Goal: Transaction & Acquisition: Book appointment/travel/reservation

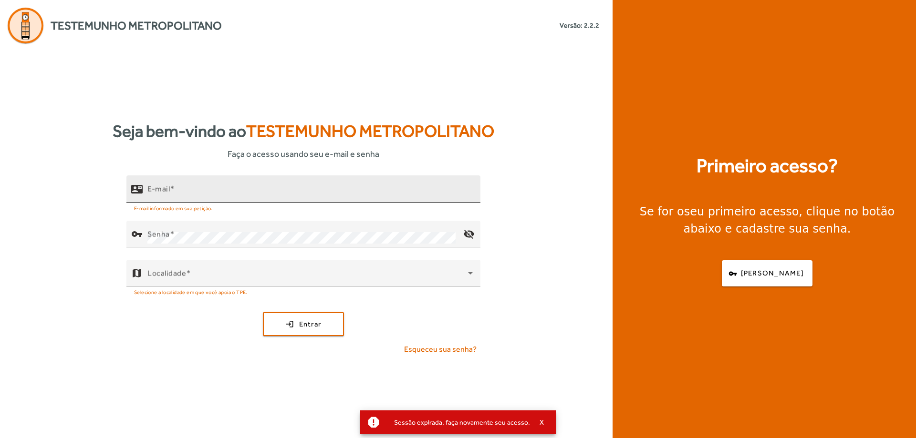
click at [196, 191] on input "E-mail" at bounding box center [309, 192] width 325 height 11
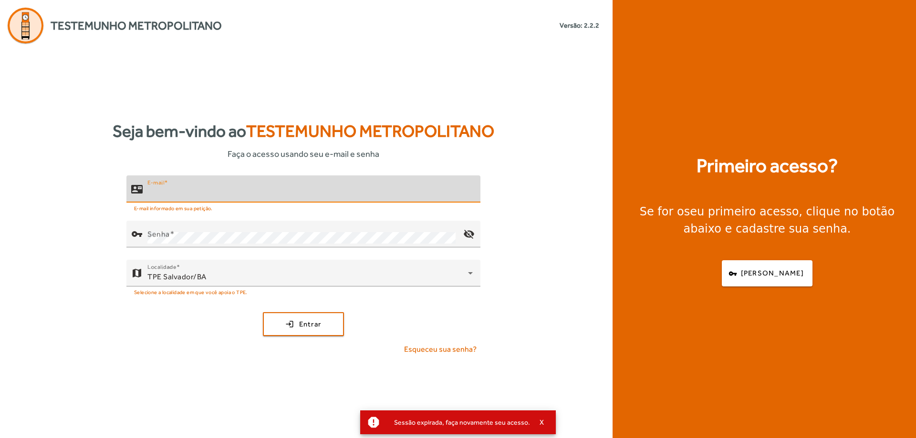
click at [199, 192] on input "E-mail" at bounding box center [309, 192] width 325 height 11
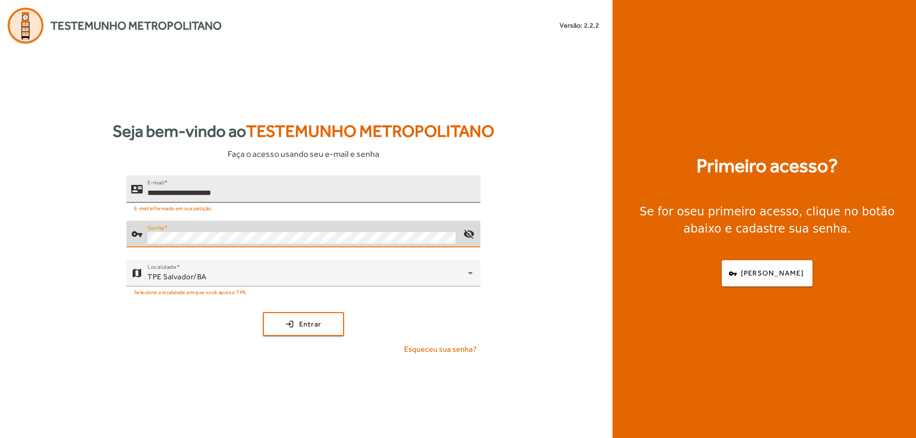
click at [263, 312] on button "login Entrar" at bounding box center [303, 324] width 81 height 24
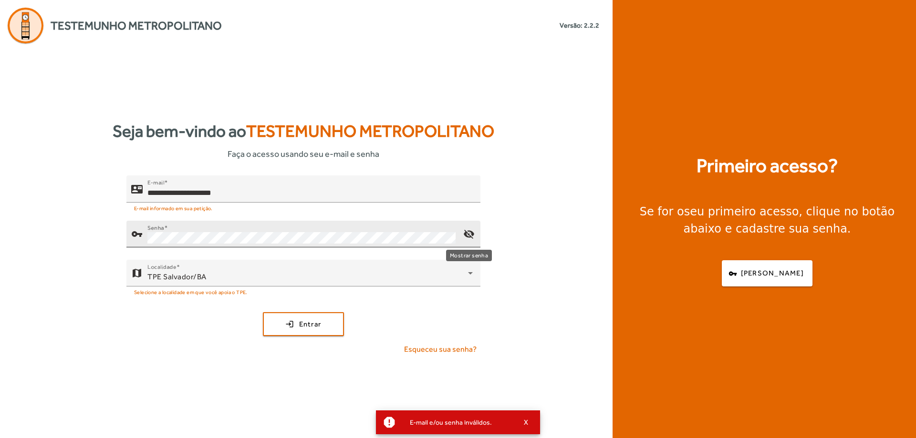
click at [465, 232] on mat-icon "visibility_off" at bounding box center [468, 234] width 23 height 23
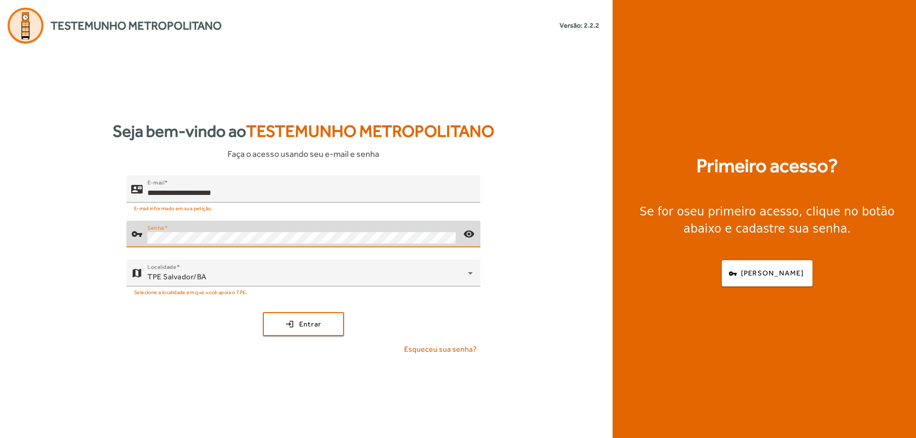
click at [263, 312] on button "login Entrar" at bounding box center [303, 324] width 81 height 24
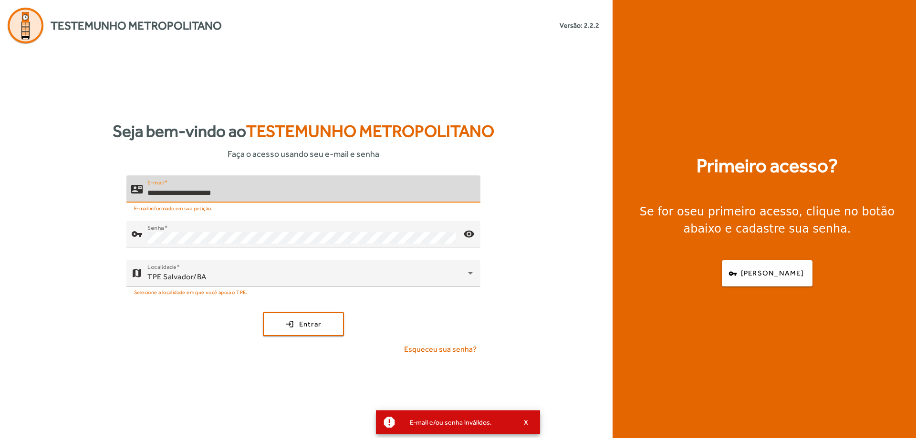
click at [172, 193] on input "**********" at bounding box center [309, 192] width 325 height 11
type input "**********"
click at [263, 312] on button "login Entrar" at bounding box center [303, 324] width 81 height 24
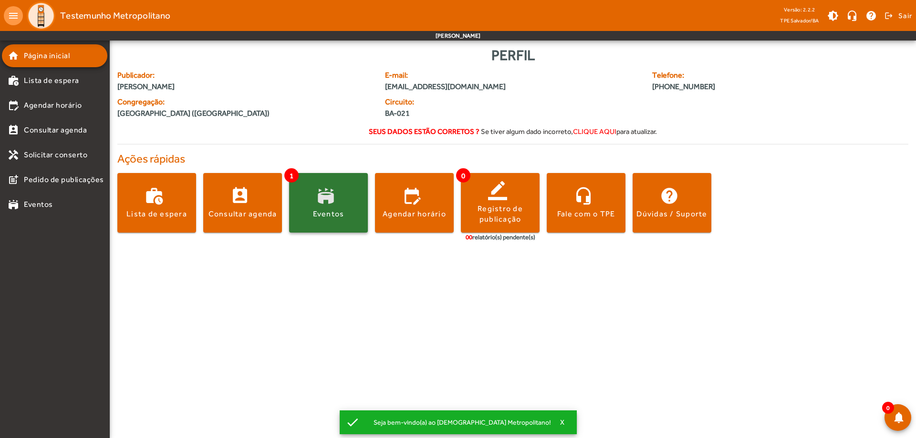
click at [337, 193] on span at bounding box center [328, 203] width 79 height 23
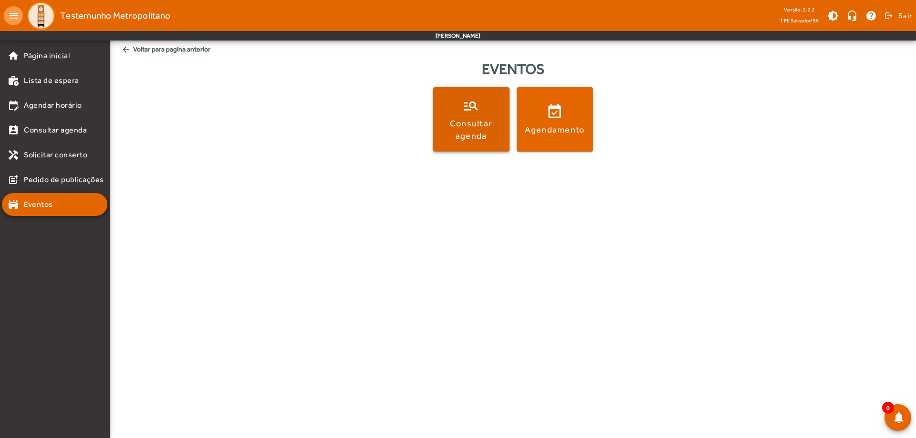
click at [495, 131] on div "Consultar agenda" at bounding box center [471, 129] width 72 height 24
click at [551, 116] on span at bounding box center [554, 119] width 76 height 23
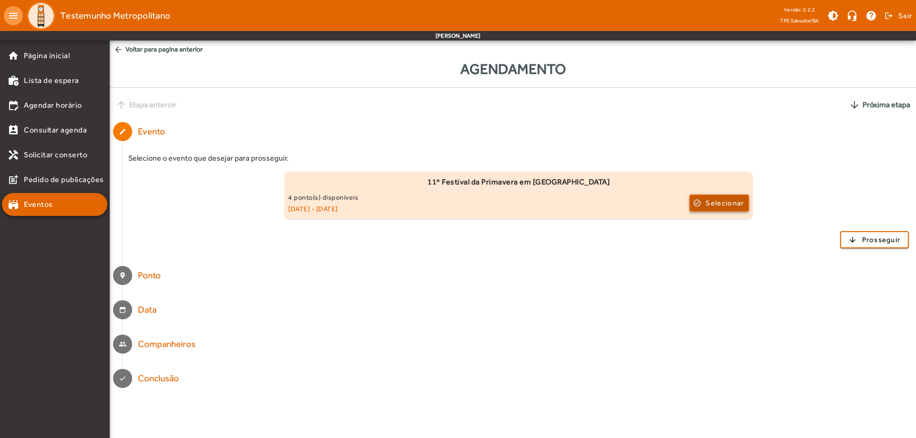
click at [719, 201] on span "Selecionar" at bounding box center [724, 202] width 38 height 11
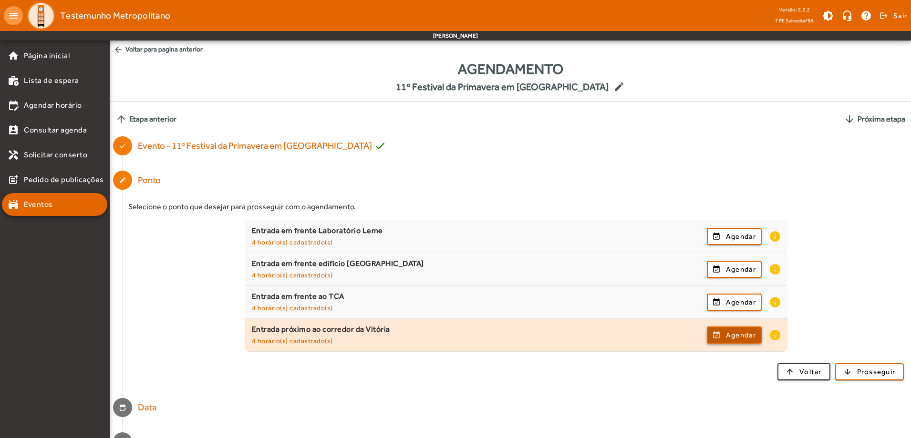
click at [747, 338] on span "Agendar" at bounding box center [741, 335] width 30 height 11
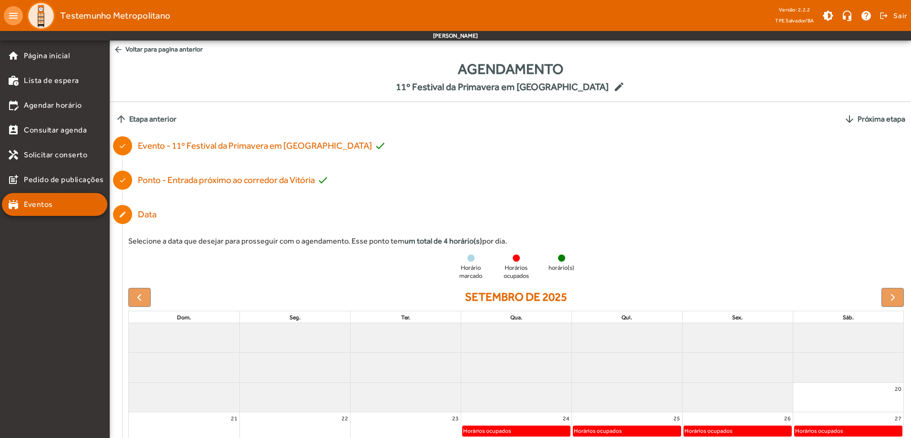
scroll to position [172, 0]
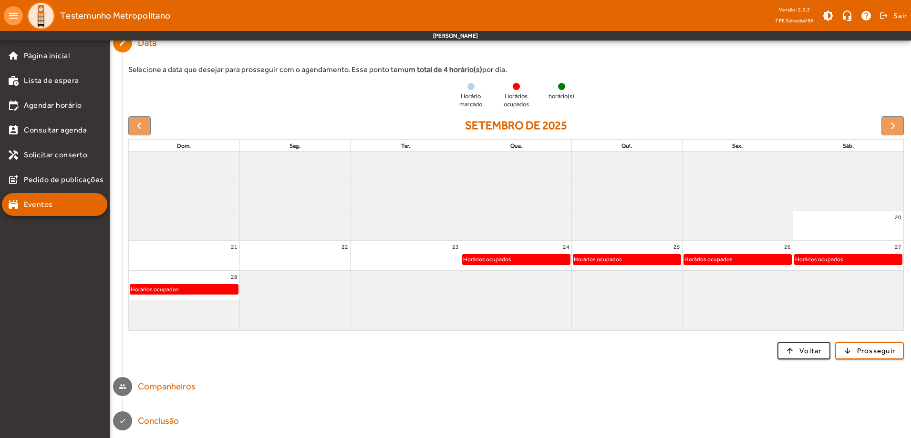
click at [145, 121] on div at bounding box center [139, 125] width 22 height 19
click at [823, 357] on span "button" at bounding box center [803, 351] width 51 height 23
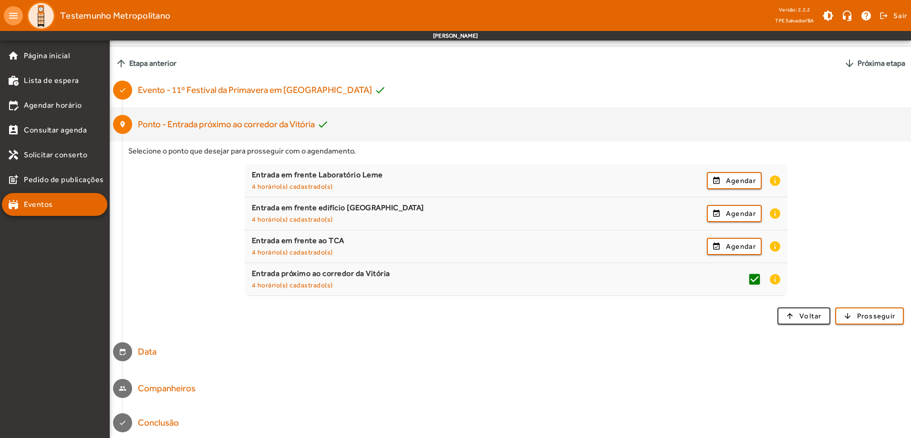
scroll to position [57, 0]
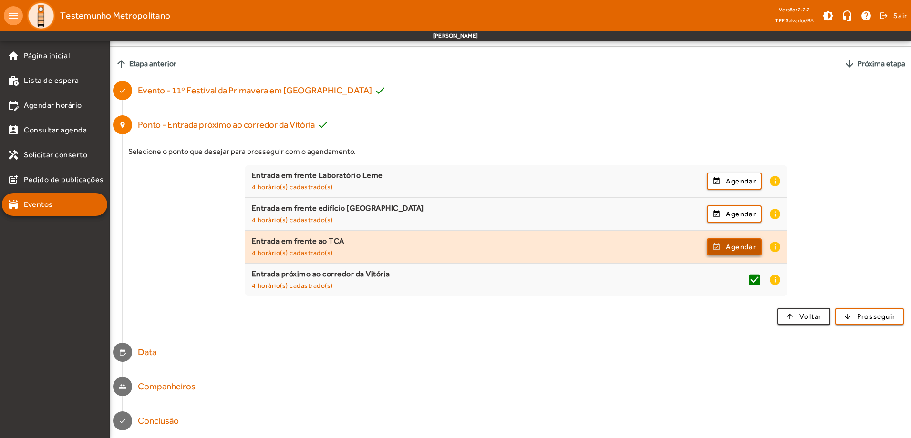
click at [746, 248] on span "Agendar" at bounding box center [741, 246] width 30 height 11
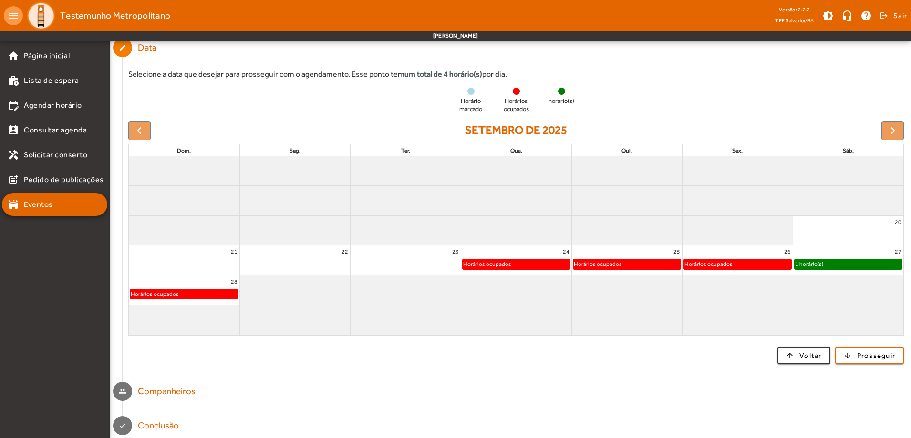
scroll to position [172, 0]
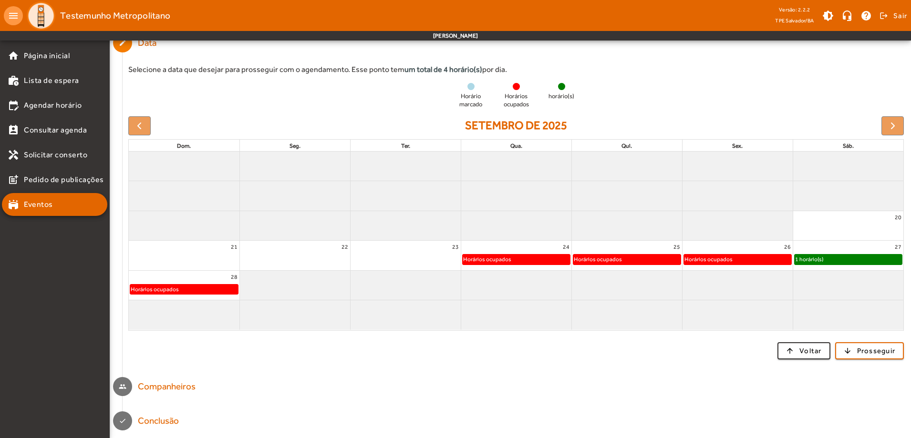
click at [820, 261] on div "1 horário(s)" at bounding box center [808, 260] width 29 height 10
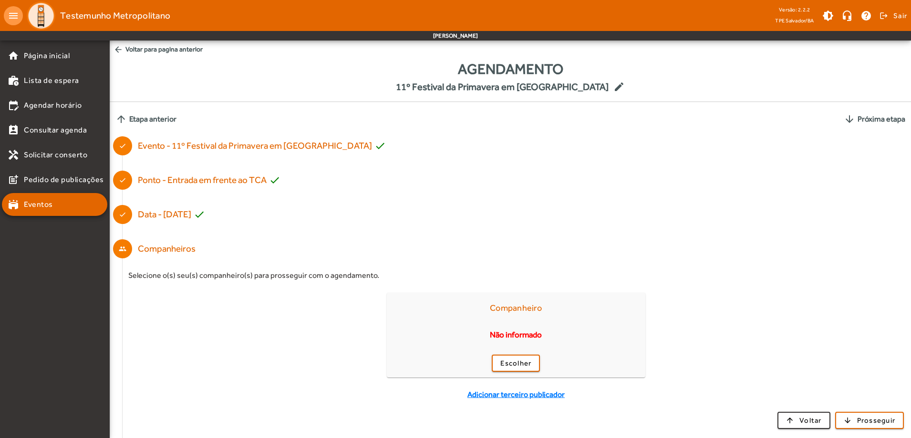
scroll to position [35, 0]
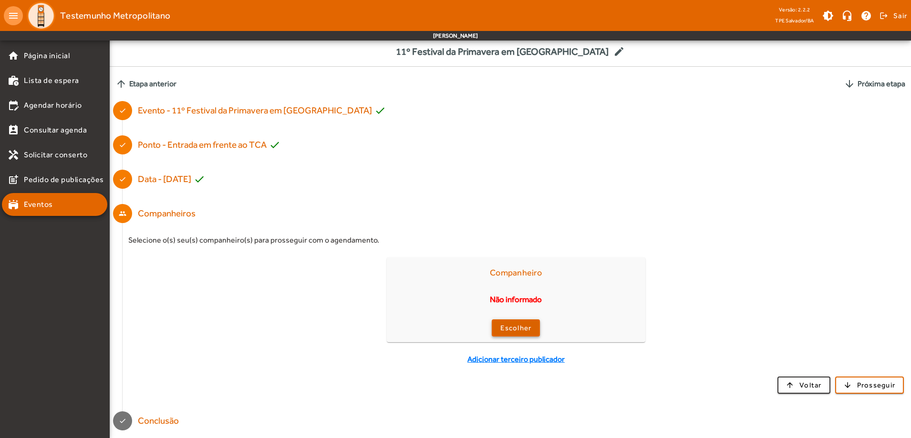
click at [517, 328] on span "Escolher" at bounding box center [515, 328] width 31 height 11
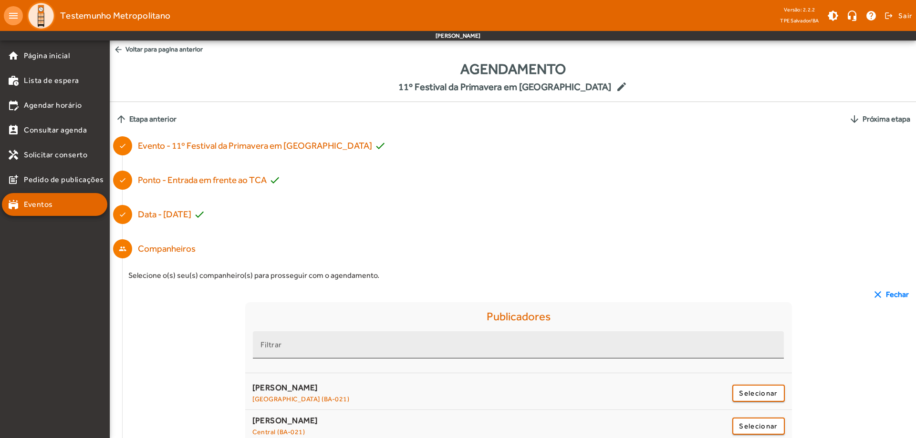
click at [304, 350] on input "Filtrar" at bounding box center [517, 348] width 515 height 11
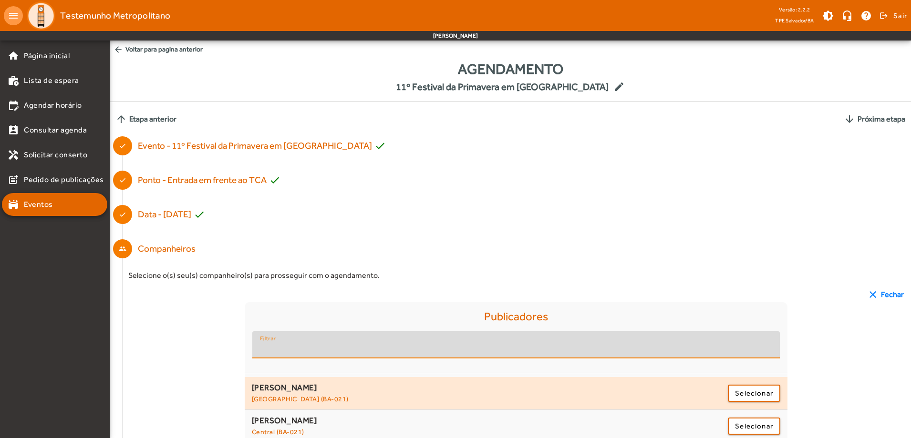
click at [318, 393] on div "[PERSON_NAME] (BA-021)" at bounding box center [489, 393] width 474 height 23
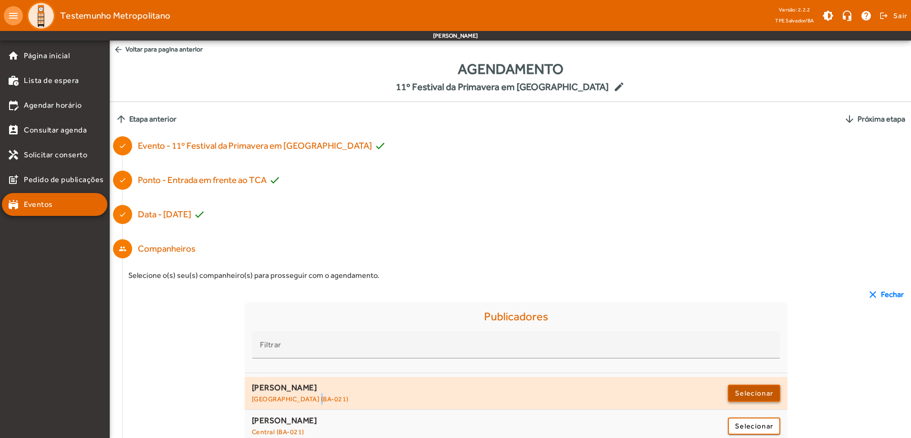
click at [757, 389] on span "Selecionar" at bounding box center [754, 393] width 38 height 11
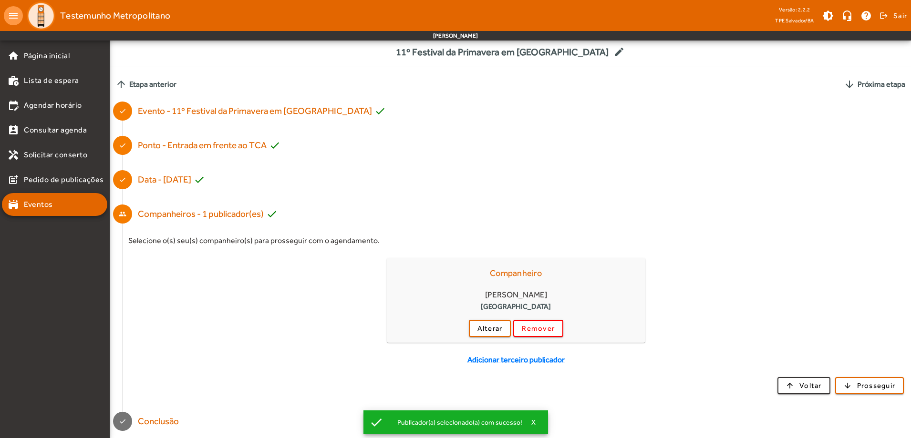
scroll to position [35, 0]
click at [868, 386] on span "Prosseguir" at bounding box center [876, 385] width 39 height 11
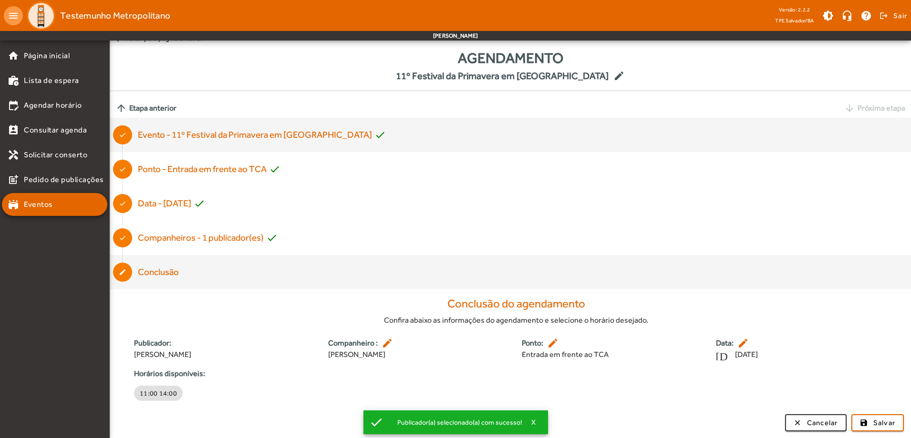
scroll to position [14, 0]
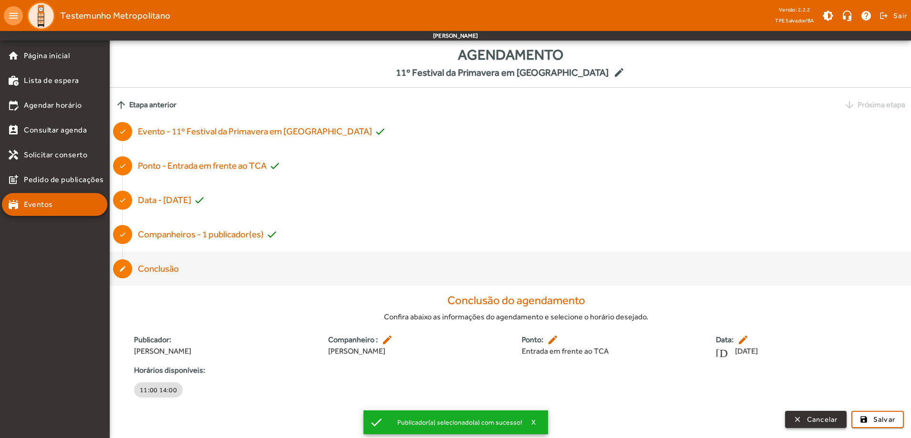
click at [812, 420] on span "Cancelar" at bounding box center [822, 419] width 31 height 11
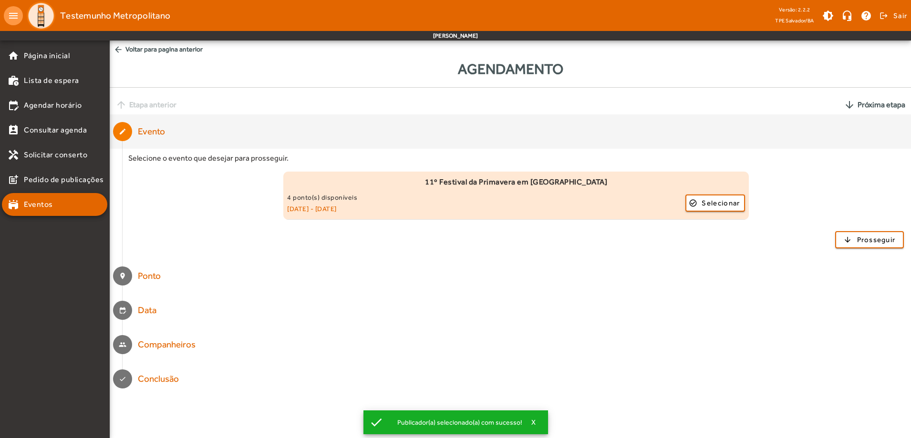
scroll to position [0, 0]
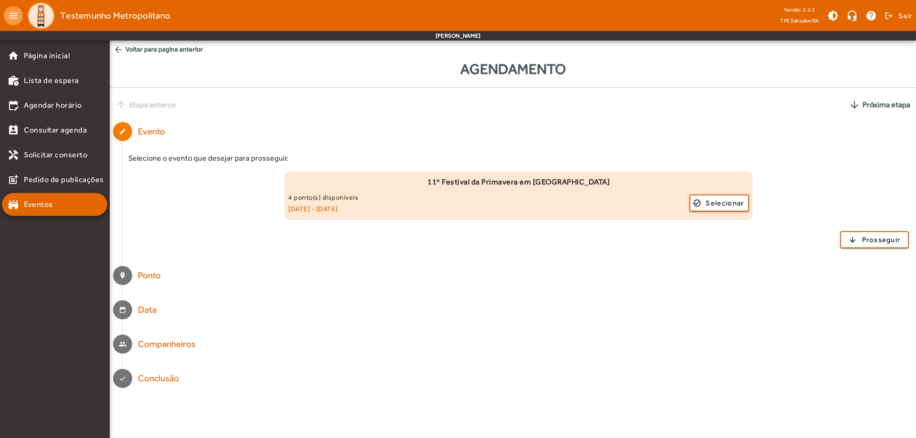
click at [151, 310] on div "Data" at bounding box center [150, 310] width 24 height 14
click at [62, 213] on mat-list-item "stadium Eventos" at bounding box center [54, 204] width 105 height 23
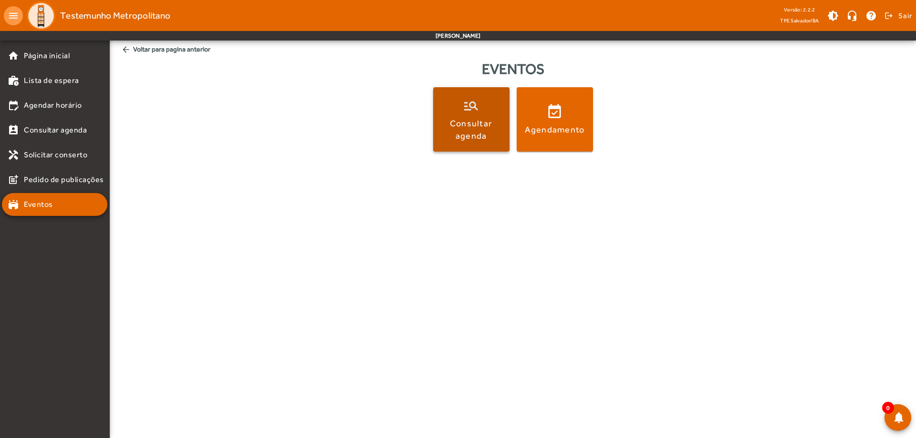
click at [474, 111] on span at bounding box center [471, 119] width 76 height 23
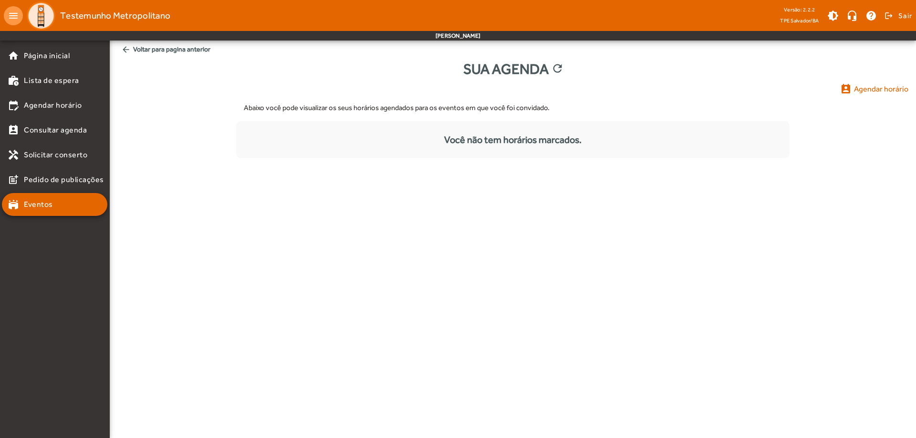
click at [866, 91] on span "Agendar horário" at bounding box center [881, 88] width 54 height 11
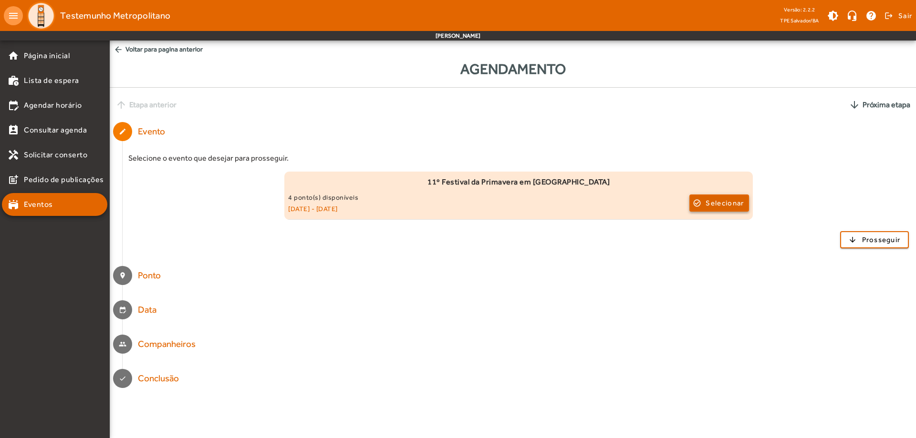
click at [718, 202] on span "Selecionar" at bounding box center [724, 202] width 38 height 11
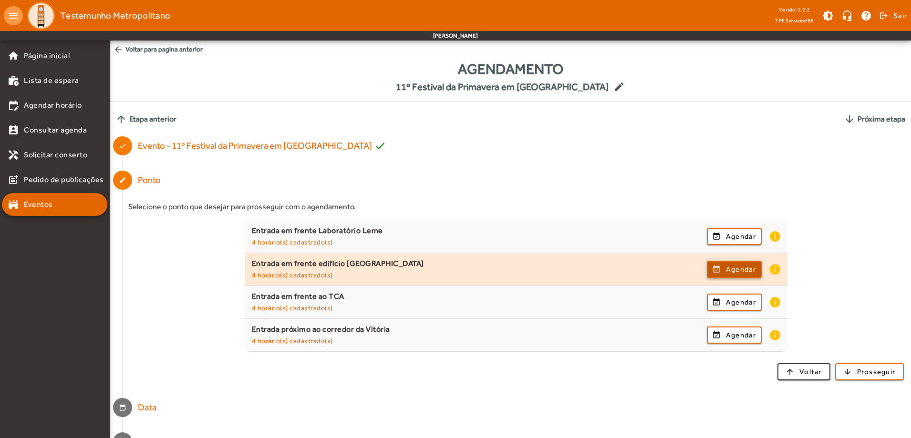
click at [733, 267] on span "Agendar" at bounding box center [741, 269] width 30 height 11
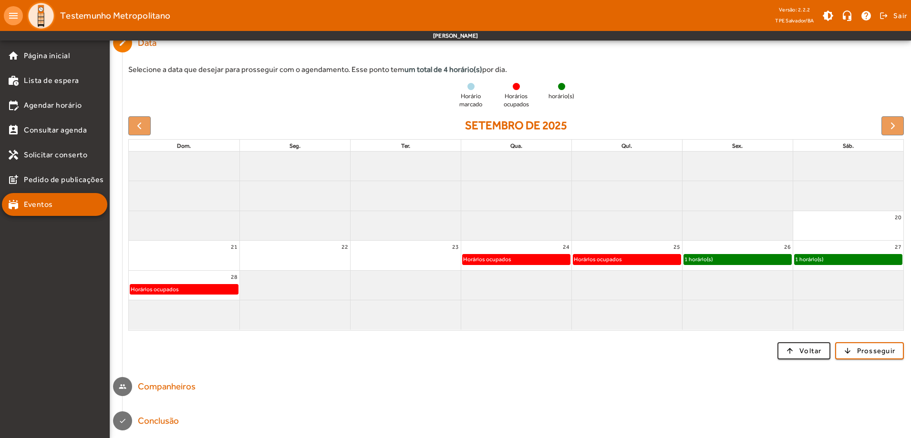
click at [826, 263] on div "1 horário(s)" at bounding box center [848, 260] width 108 height 10
